Goal: Find specific page/section: Find specific page/section

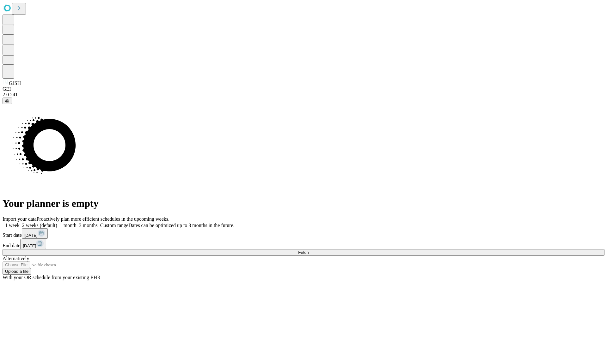
click at [308, 250] on span "Fetch" at bounding box center [303, 252] width 10 height 5
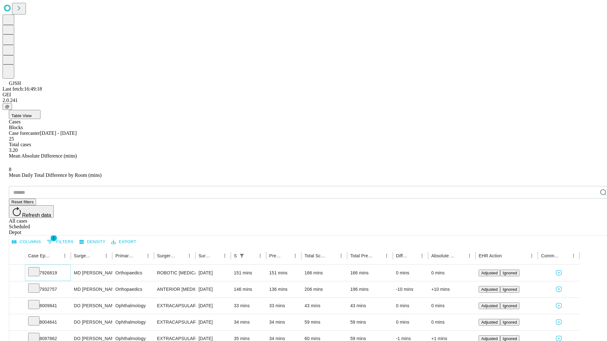
click at [37, 268] on icon at bounding box center [34, 271] width 6 height 6
